Goal: Transaction & Acquisition: Purchase product/service

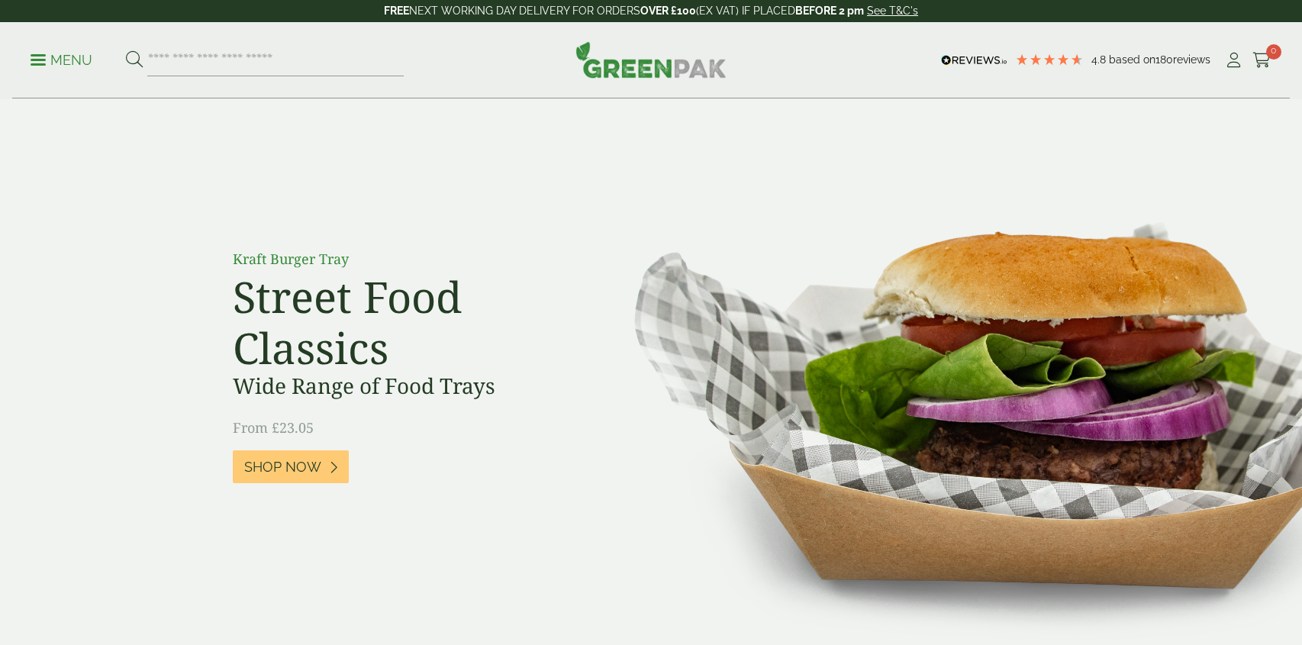
click at [1237, 63] on icon at bounding box center [1233, 60] width 19 height 15
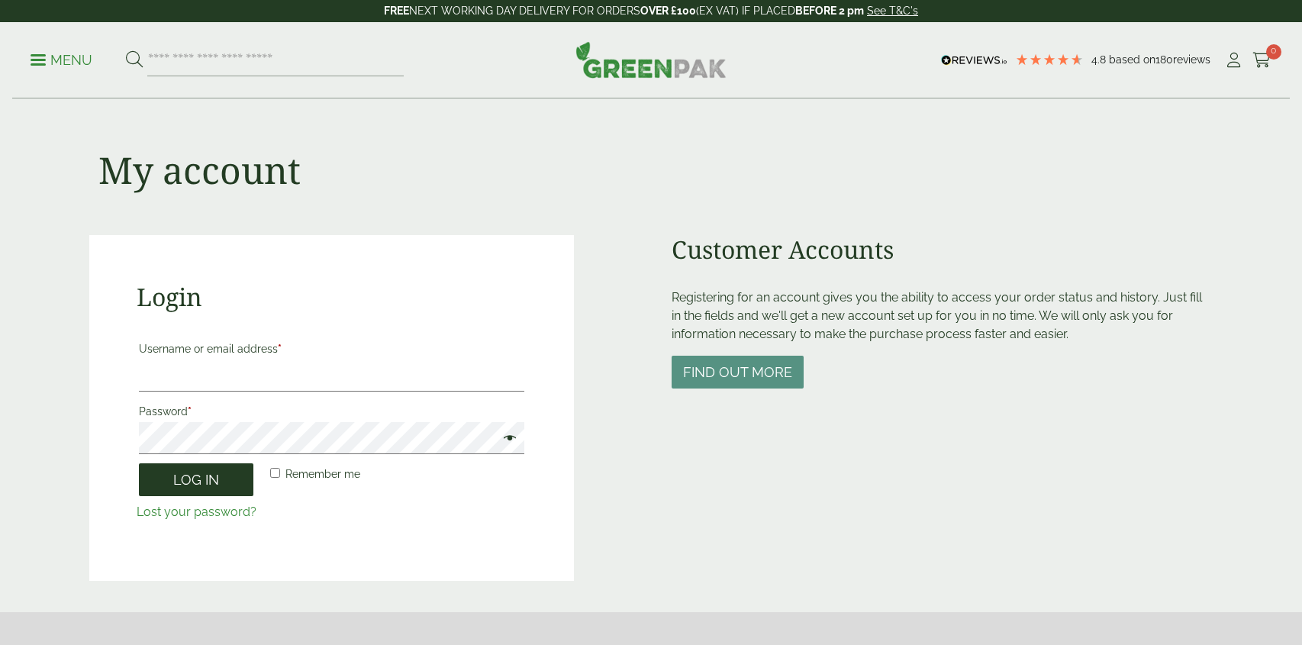
type input "**********"
click at [207, 482] on button "Log in" at bounding box center [196, 479] width 114 height 33
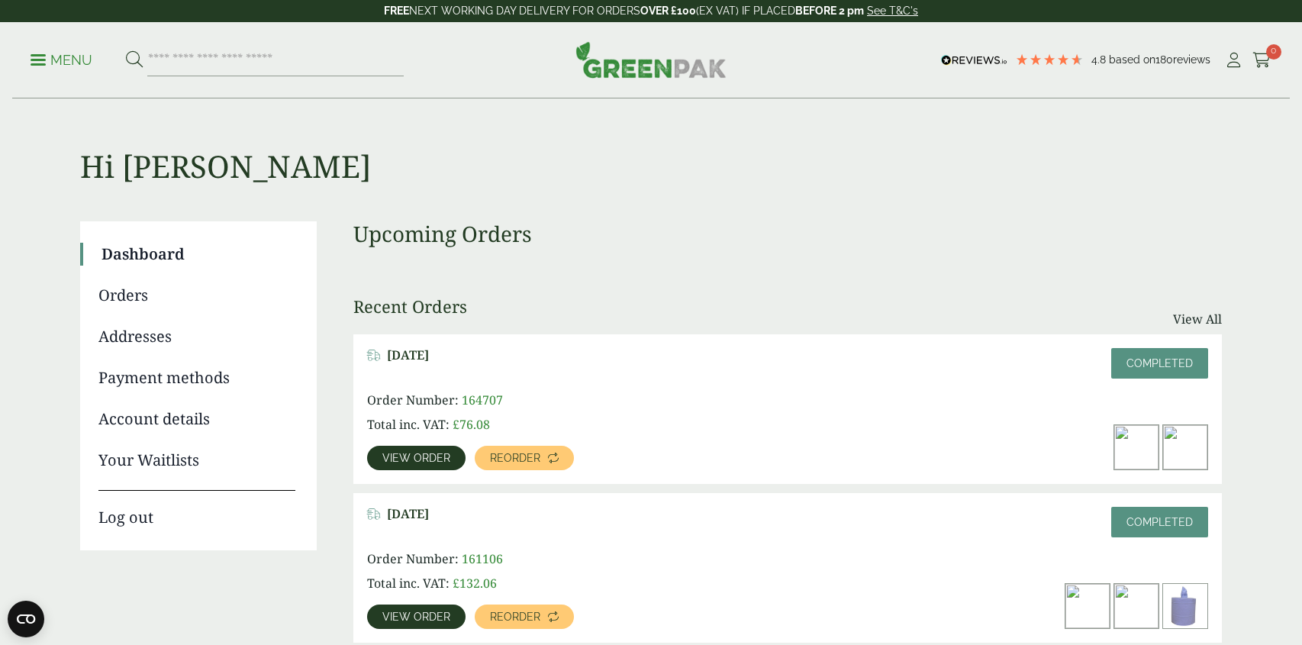
click at [1142, 607] on img at bounding box center [1136, 606] width 44 height 44
click at [411, 616] on span "View order" at bounding box center [416, 616] width 68 height 11
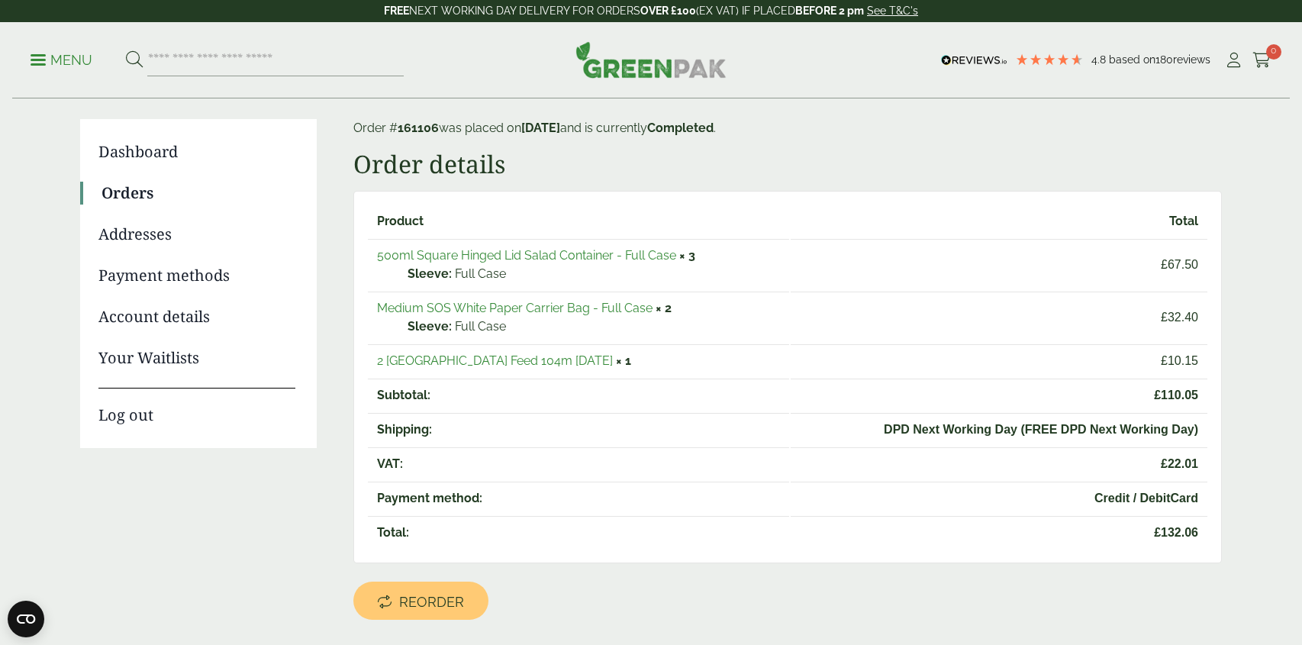
click at [549, 310] on link "Medium SOS White Paper Carrier Bag - Full Case" at bounding box center [515, 308] width 276 height 15
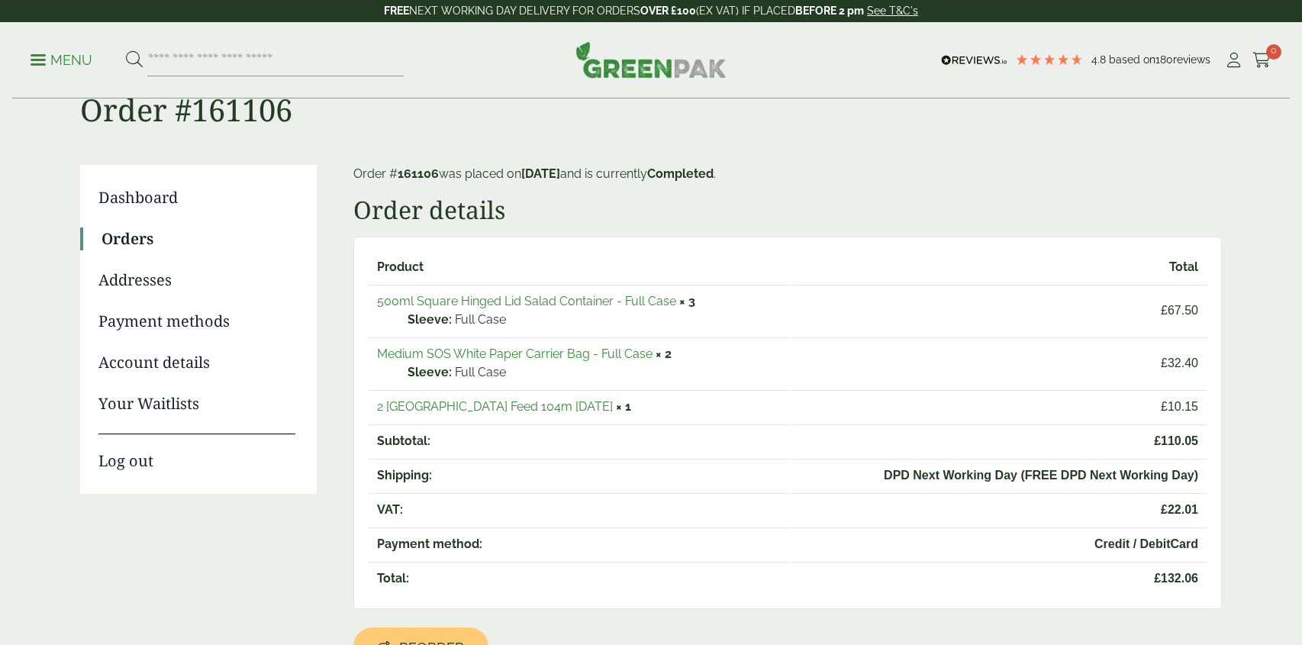
scroll to position [56, 0]
click at [220, 60] on input "search" at bounding box center [275, 60] width 256 height 32
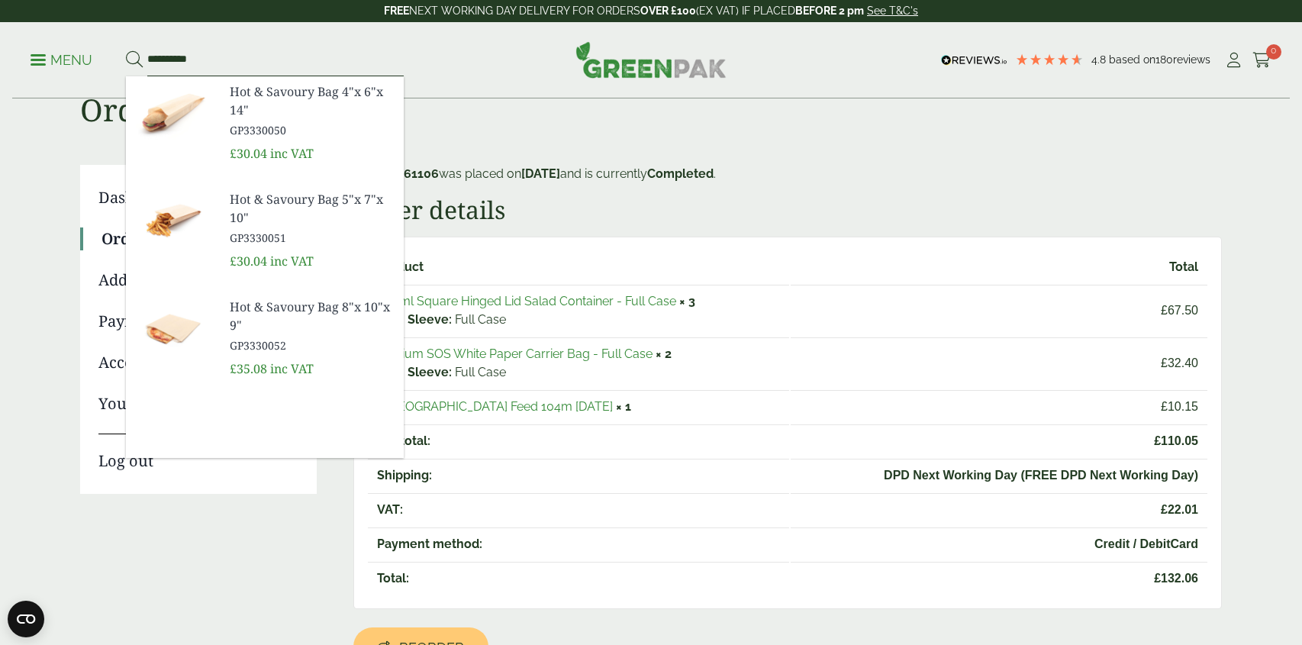
type input "**********"
click at [126, 50] on button at bounding box center [134, 60] width 17 height 20
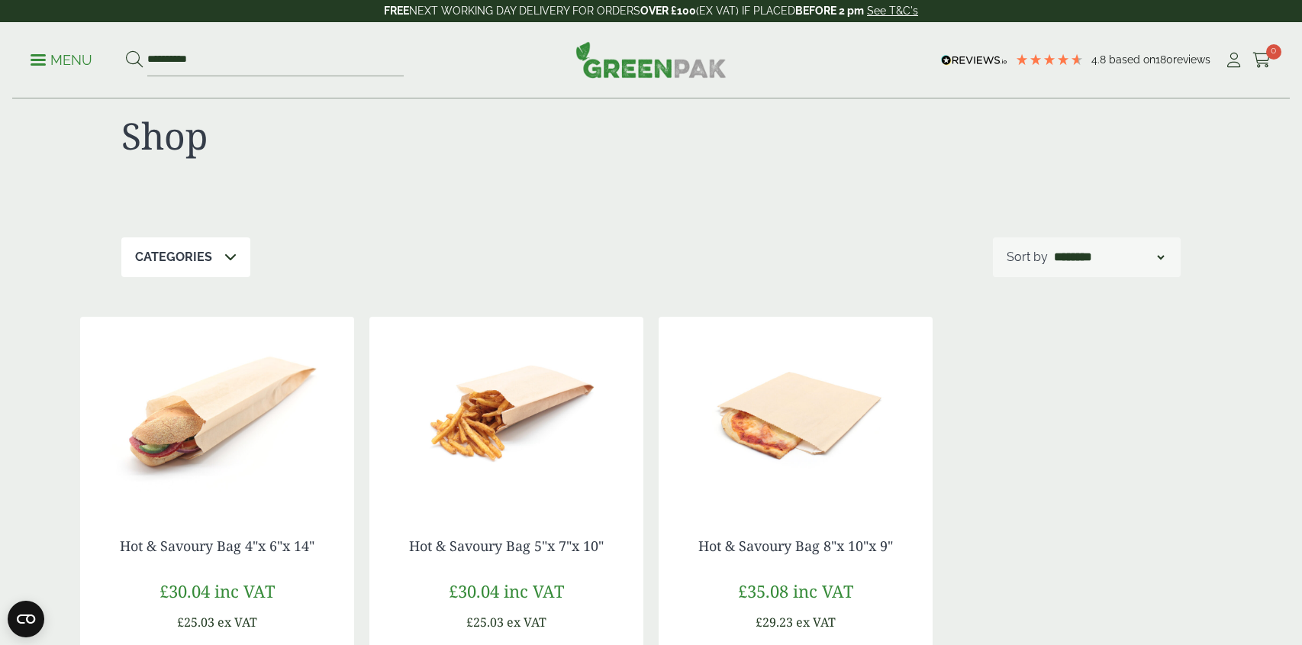
scroll to position [22, 0]
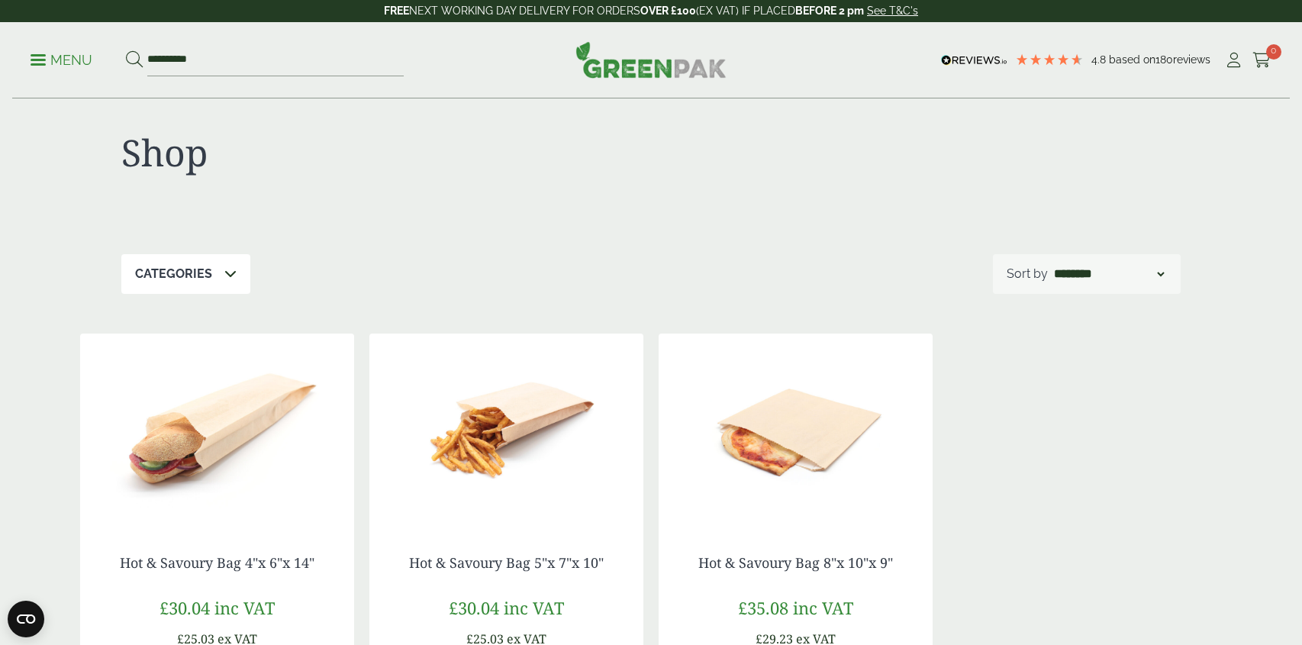
click at [47, 60] on p "Menu" at bounding box center [62, 60] width 62 height 18
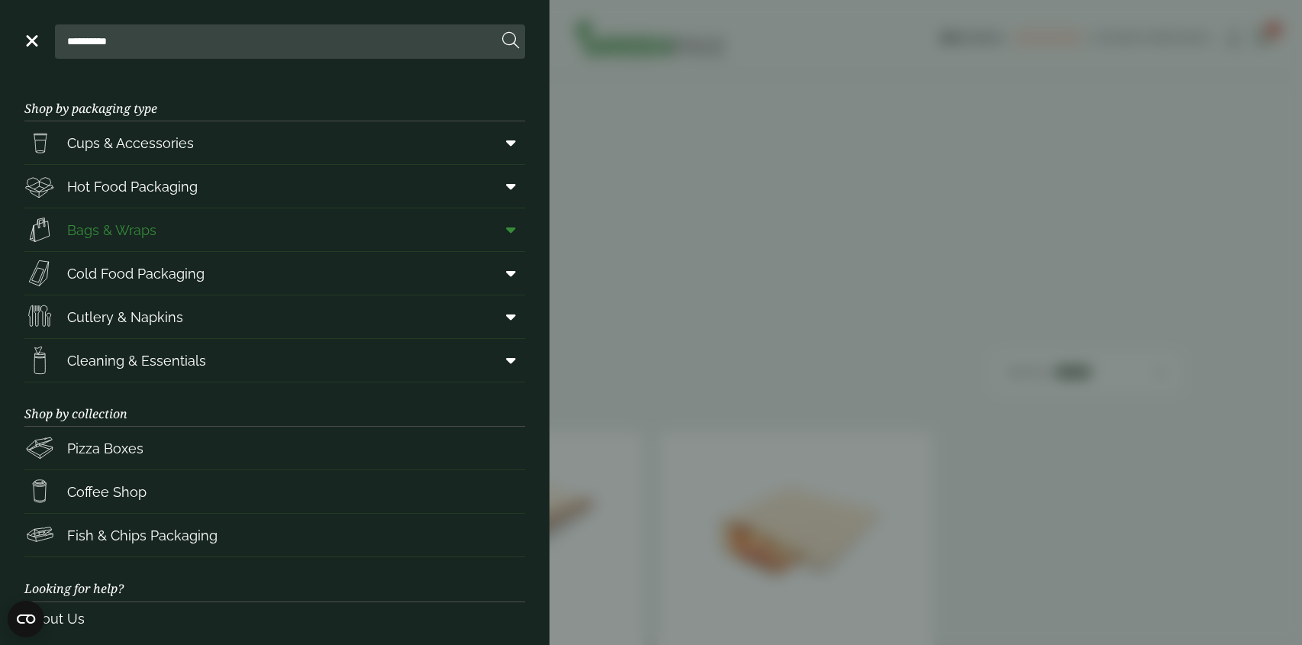
click at [111, 230] on span "Bags & Wraps" at bounding box center [111, 230] width 89 height 21
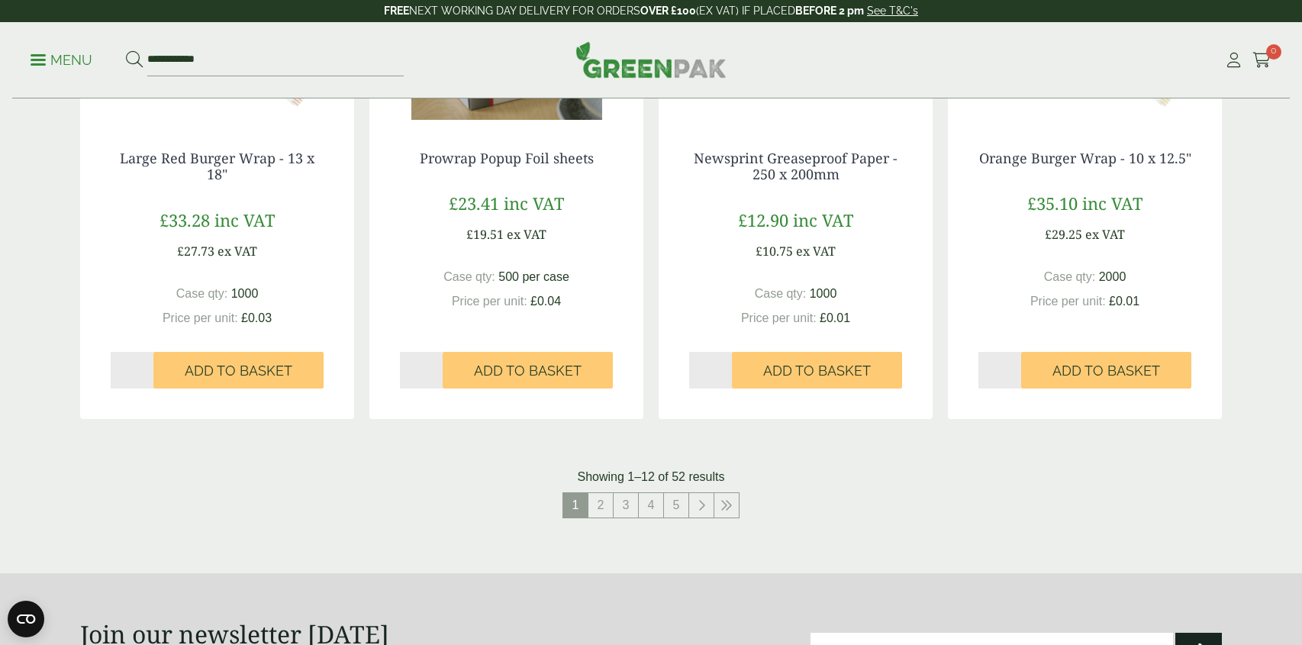
scroll to position [1472, 0]
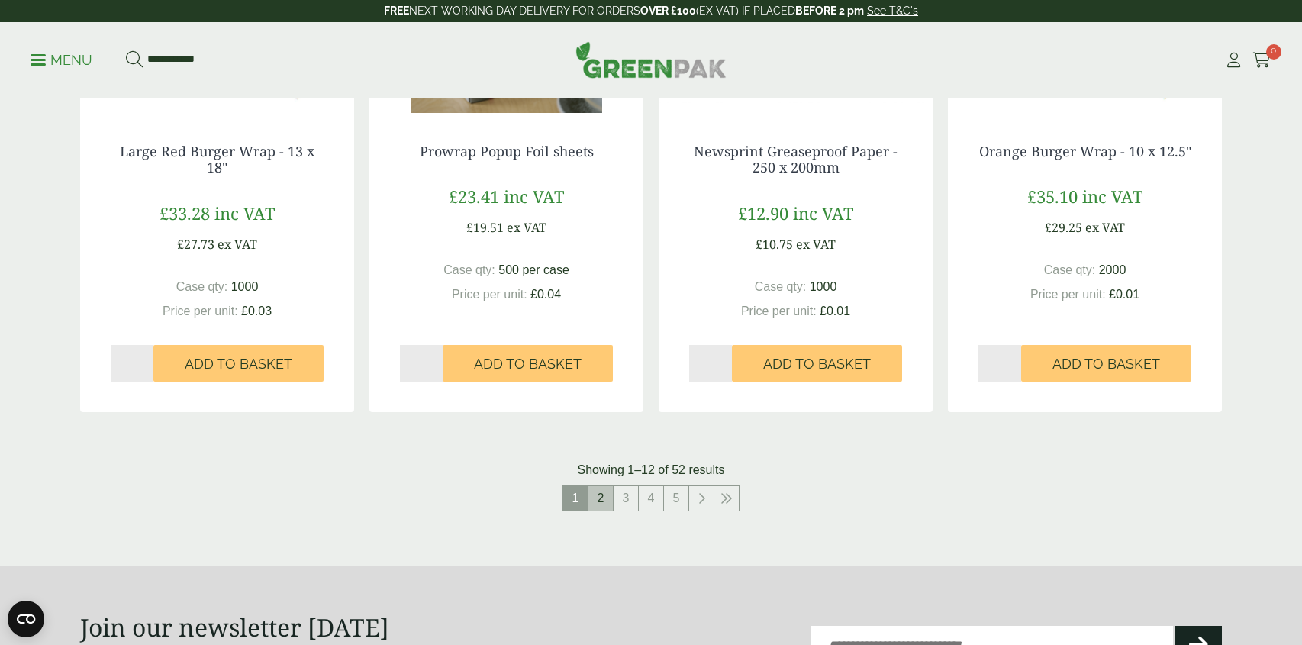
click at [601, 498] on link "2" at bounding box center [600, 498] width 24 height 24
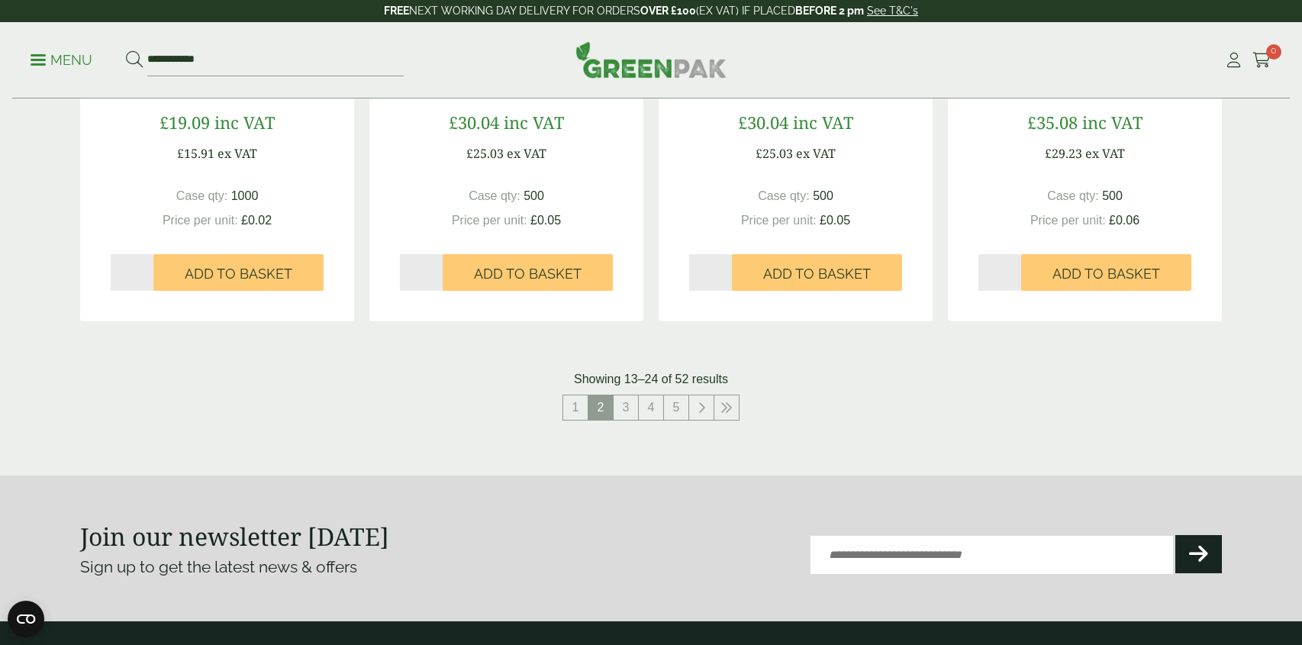
scroll to position [1575, 0]
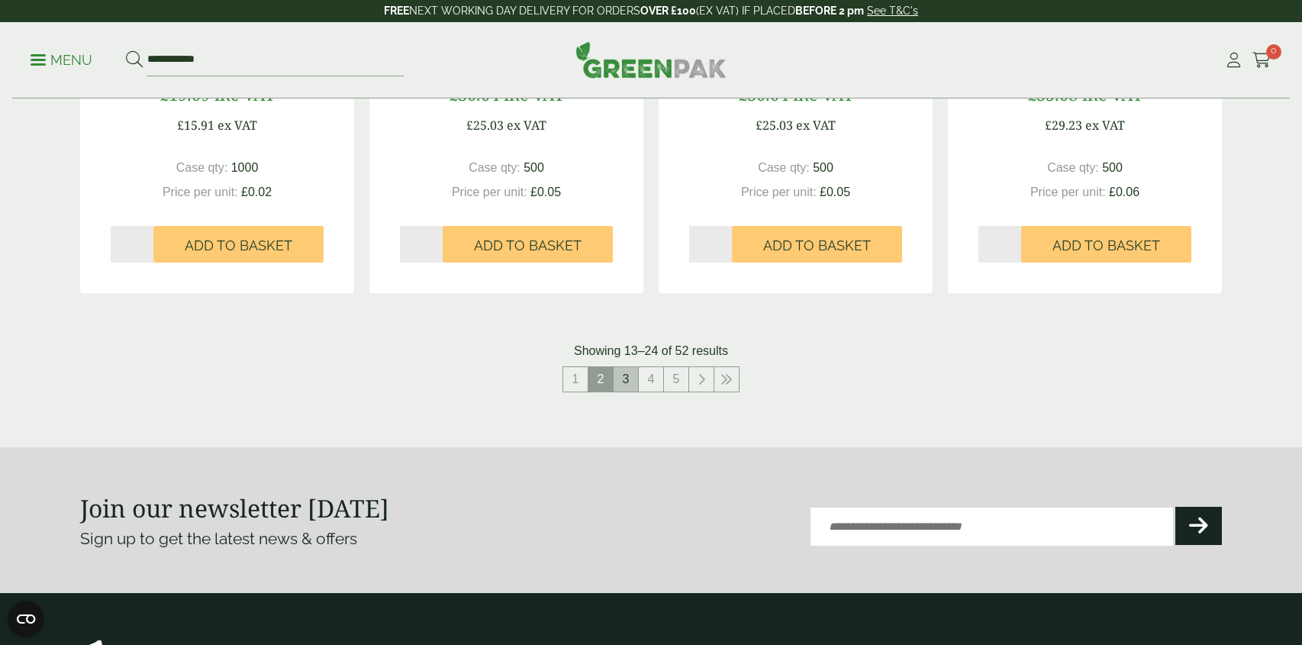
click at [637, 382] on link "3" at bounding box center [626, 379] width 24 height 24
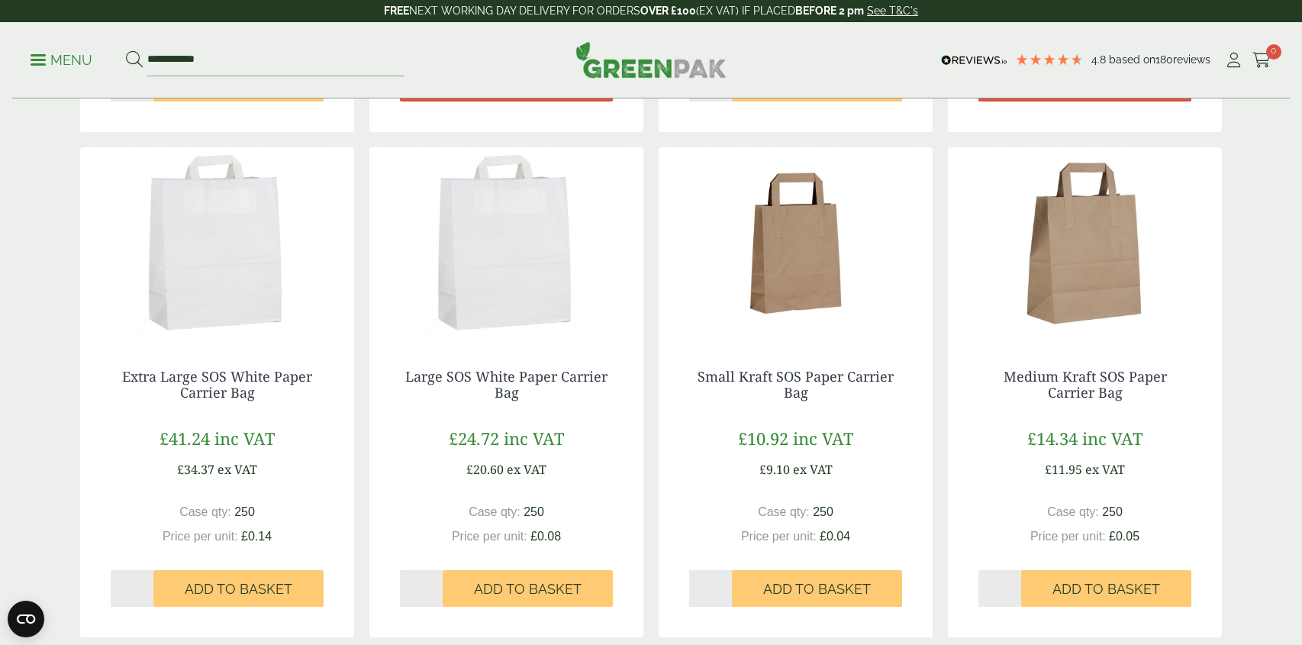
scroll to position [740, 0]
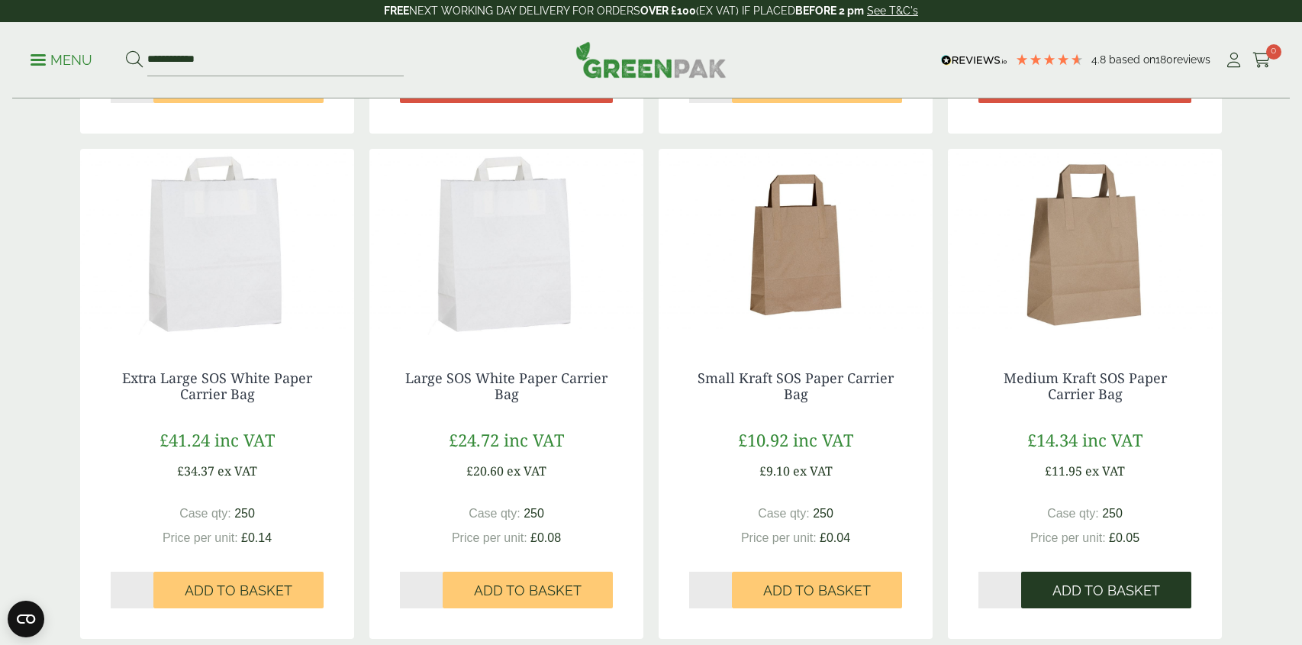
click at [1082, 596] on span "Add to Basket" at bounding box center [1107, 590] width 108 height 17
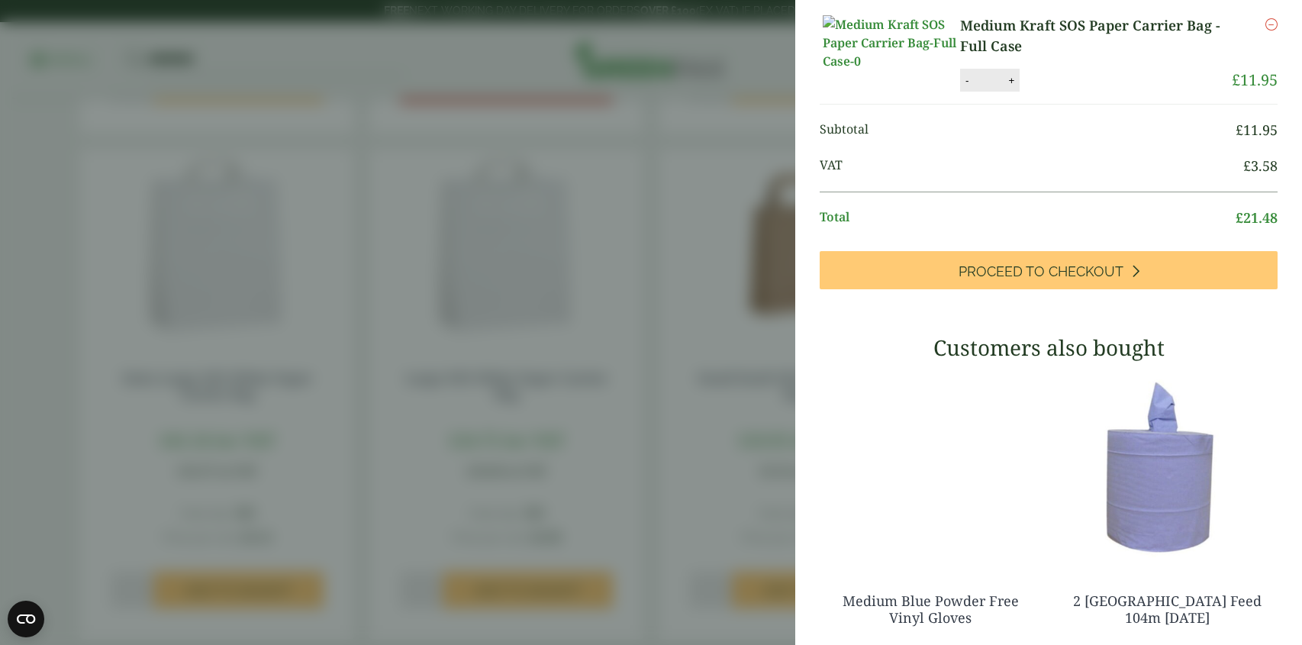
scroll to position [0, 0]
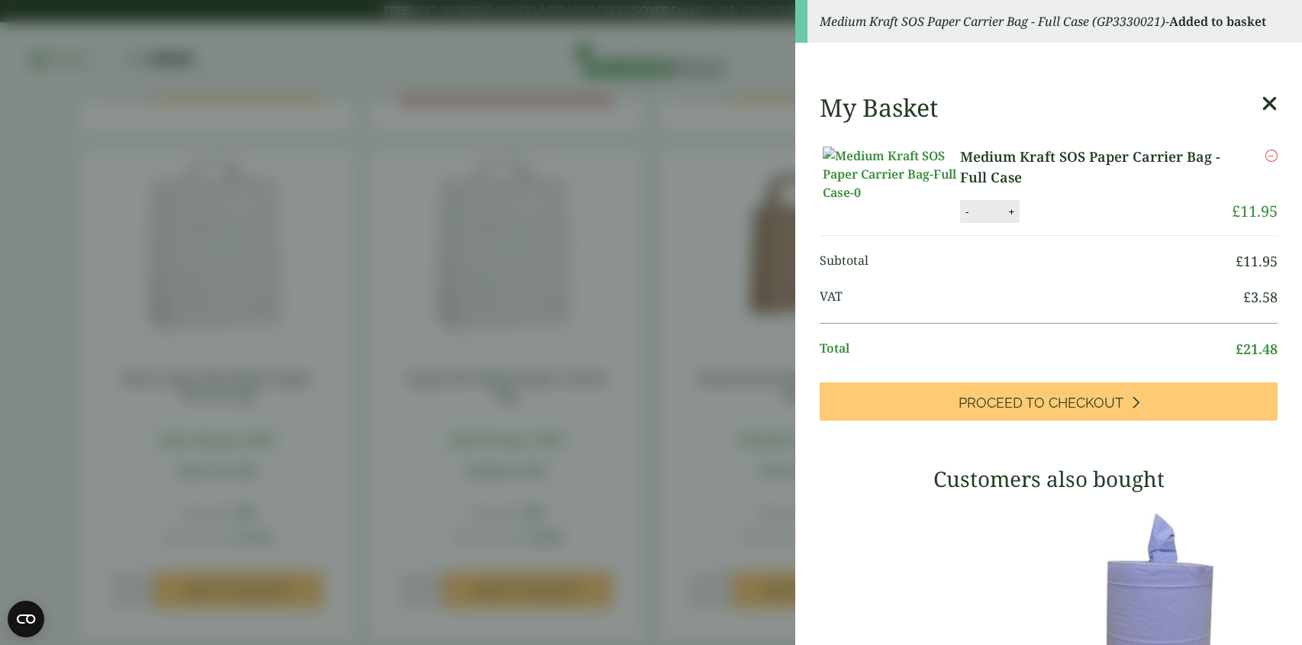
click at [1266, 103] on icon at bounding box center [1270, 103] width 16 height 21
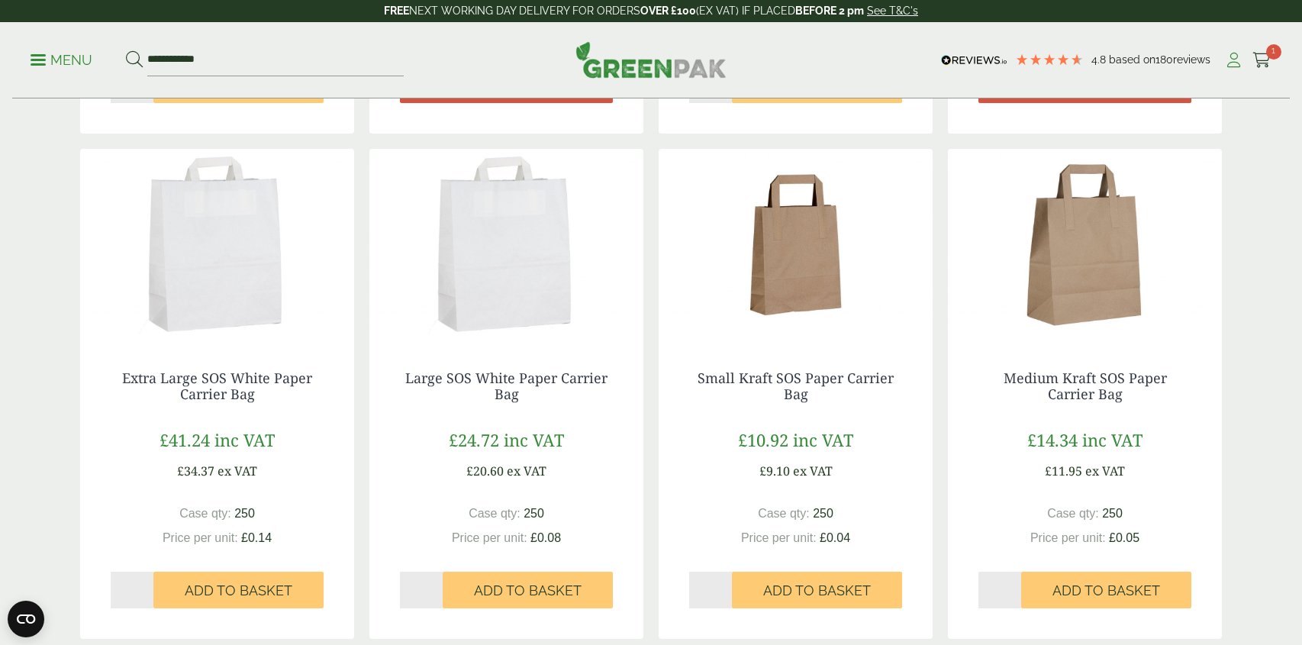
click at [1237, 64] on icon at bounding box center [1233, 60] width 19 height 15
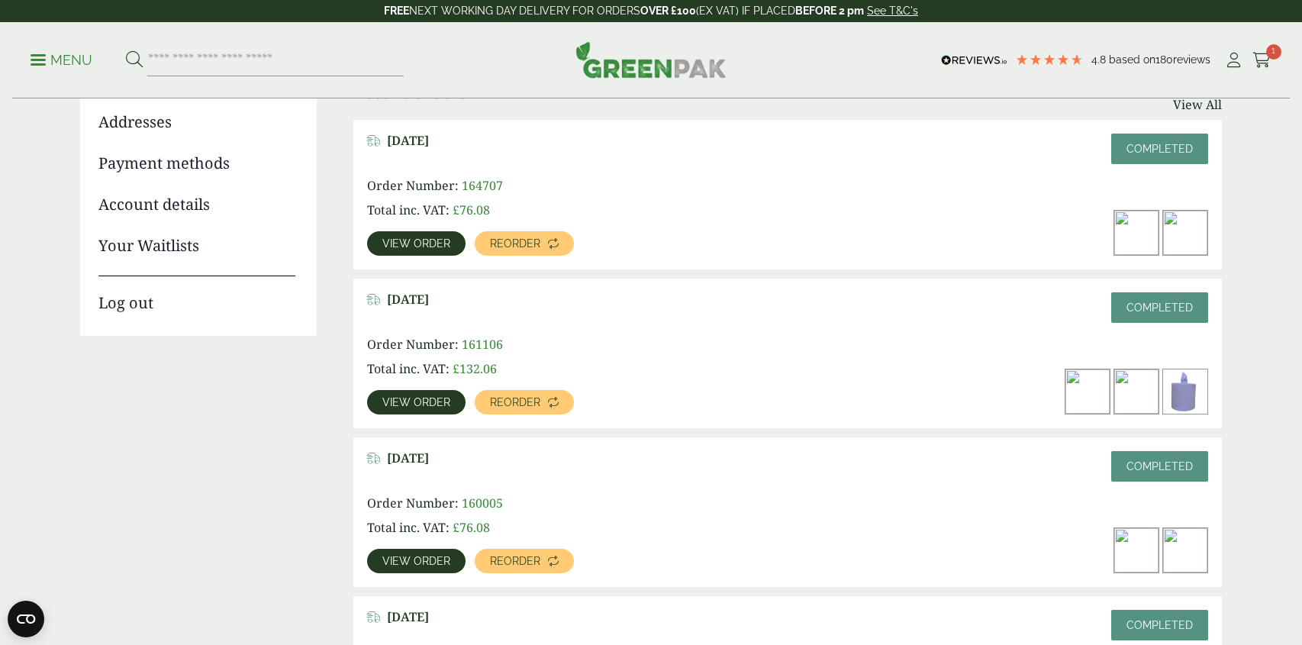
click at [416, 406] on span "View order" at bounding box center [416, 402] width 68 height 11
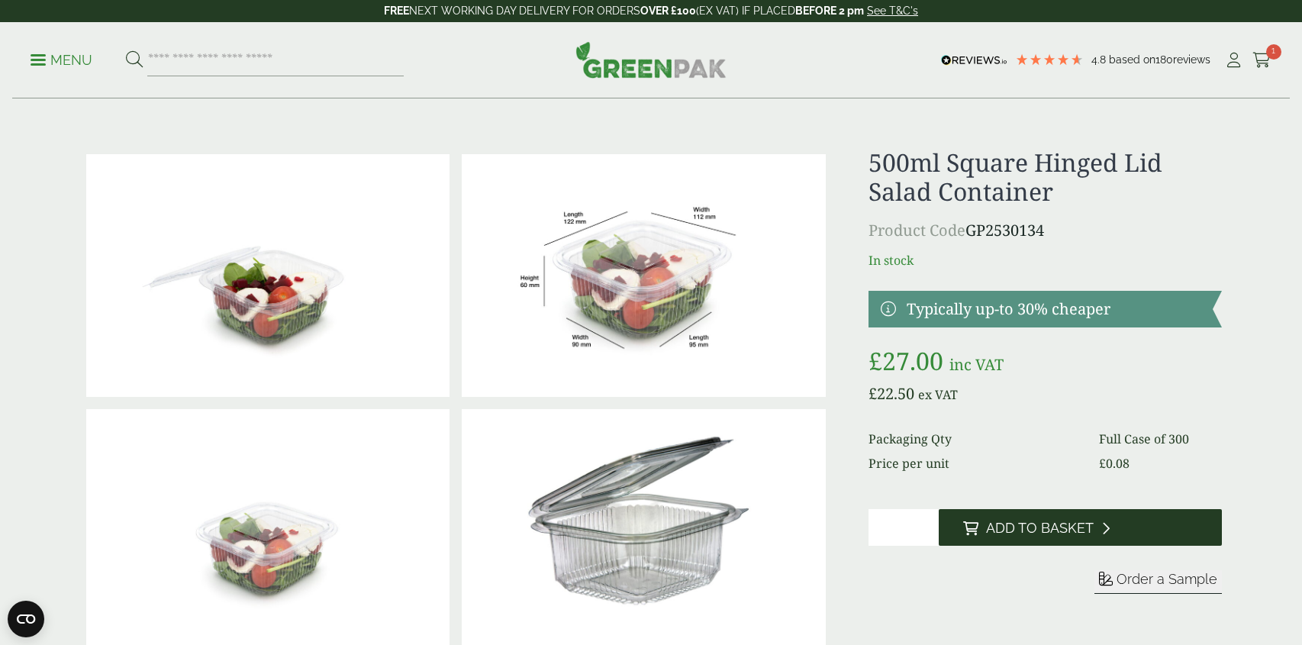
click at [1014, 531] on span "Add to Basket" at bounding box center [1040, 528] width 108 height 17
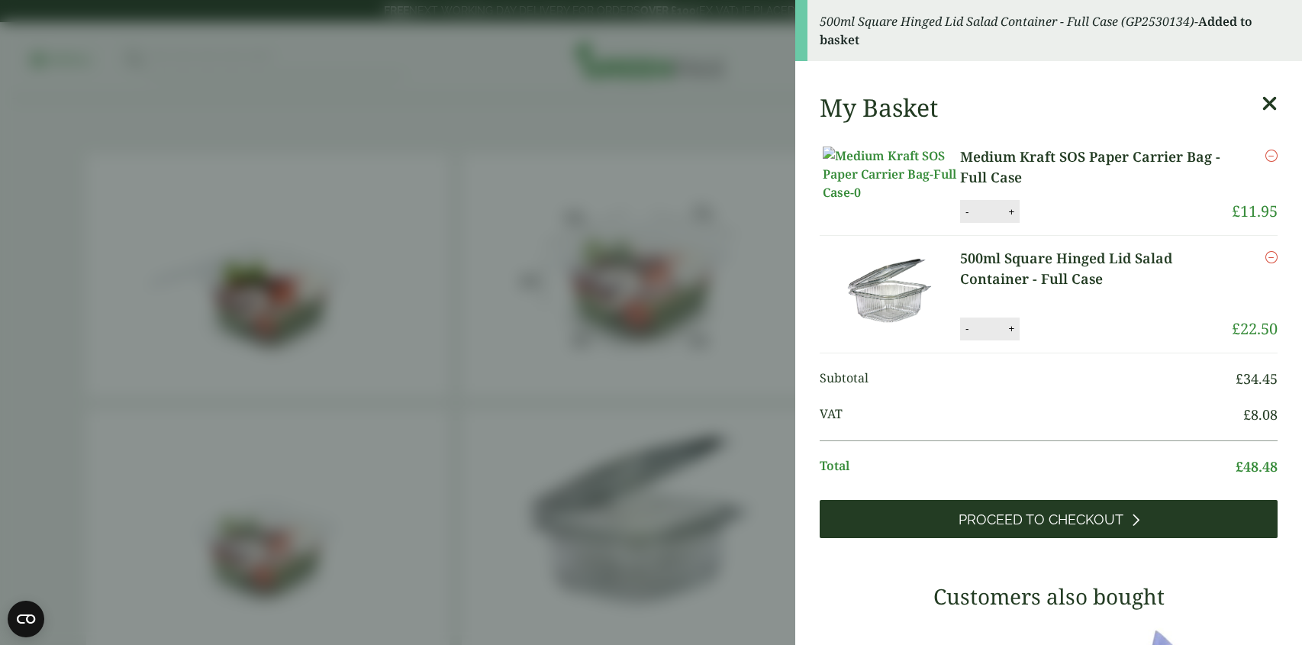
click at [1041, 528] on span "Proceed to Checkout" at bounding box center [1041, 519] width 165 height 17
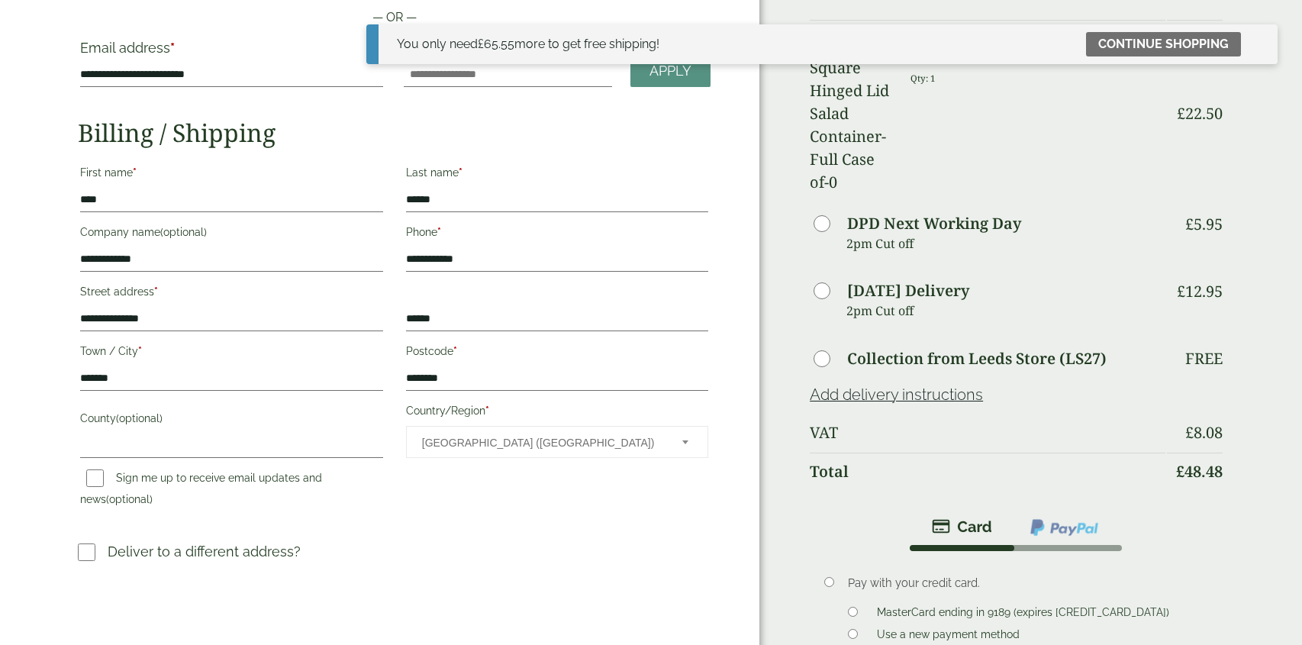
scroll to position [174, 0]
